Goal: Obtain resource: Download file/media

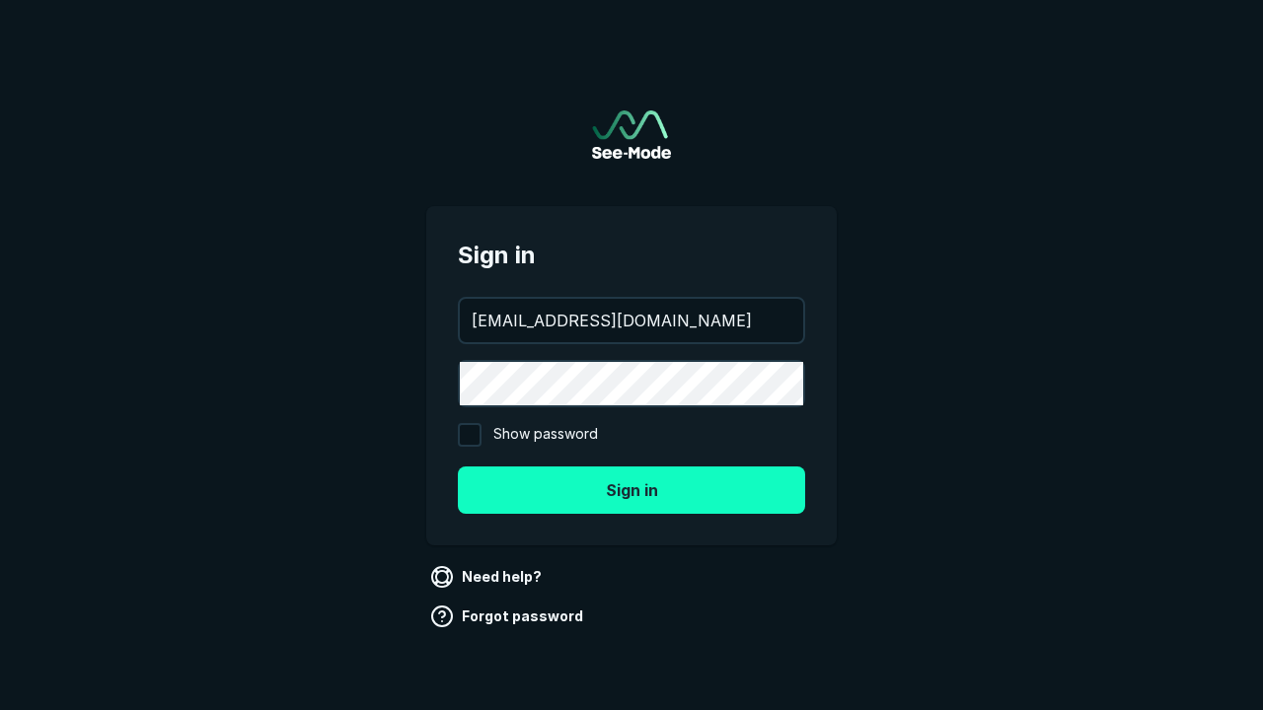
click at [631, 489] on button "Sign in" at bounding box center [631, 490] width 347 height 47
